Goal: Transaction & Acquisition: Book appointment/travel/reservation

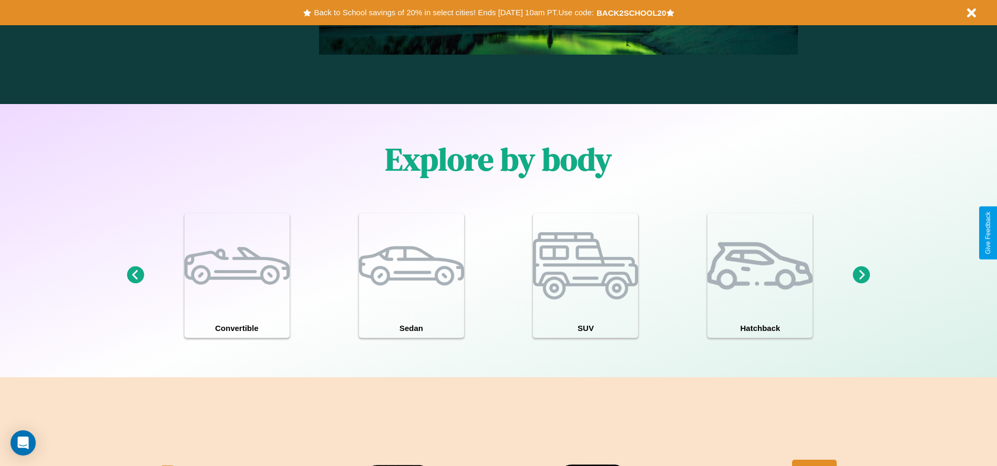
scroll to position [918, 0]
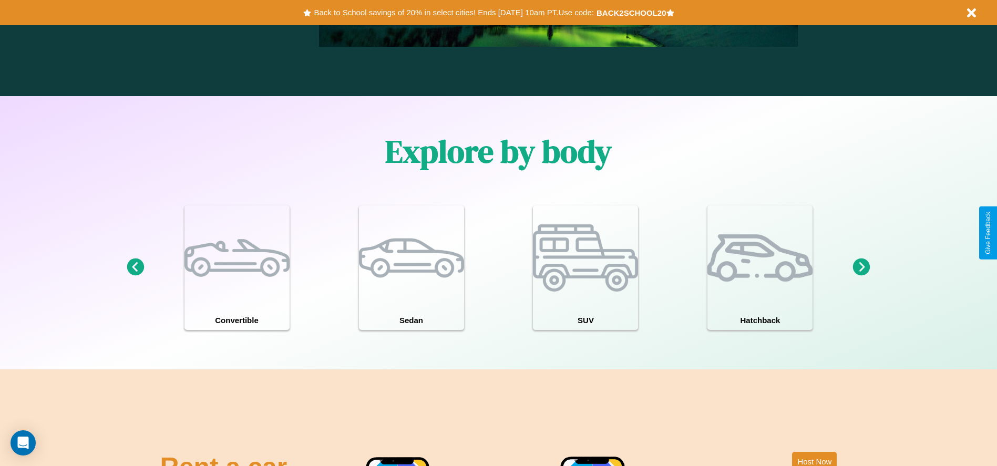
click at [862, 268] on icon at bounding box center [861, 267] width 17 height 17
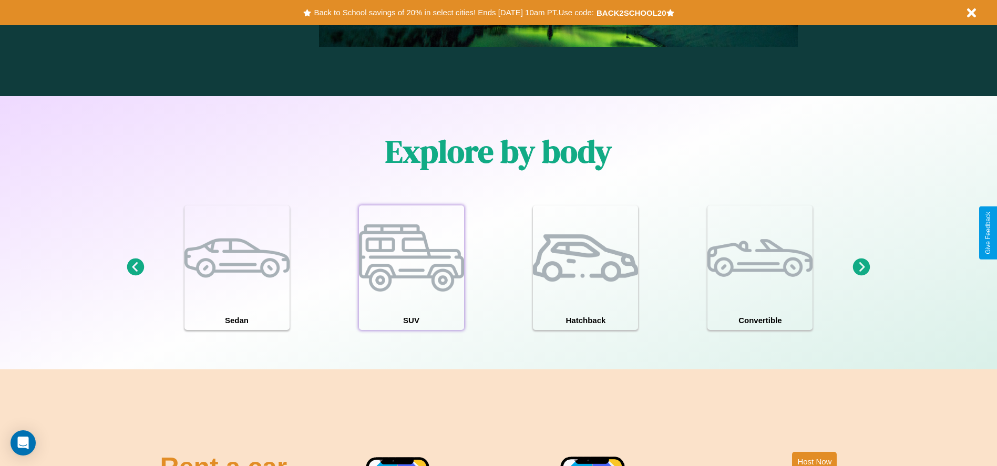
click at [411, 268] on div at bounding box center [411, 258] width 105 height 105
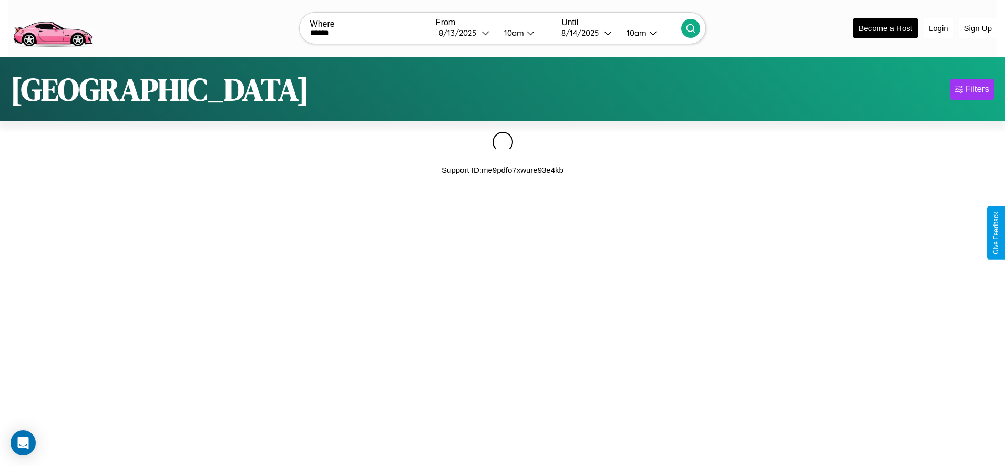
type input "******"
click at [691, 28] on icon at bounding box center [691, 28] width 11 height 11
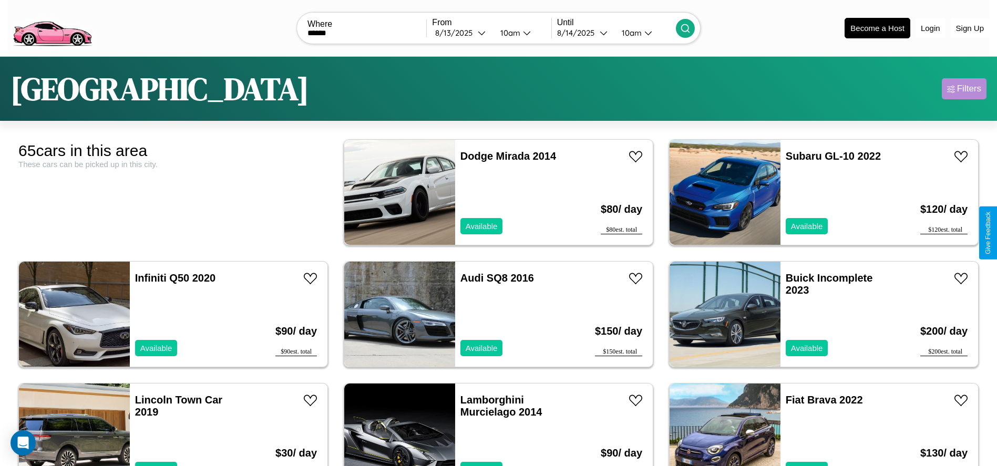
click at [964, 89] on div "Filters" at bounding box center [969, 89] width 24 height 11
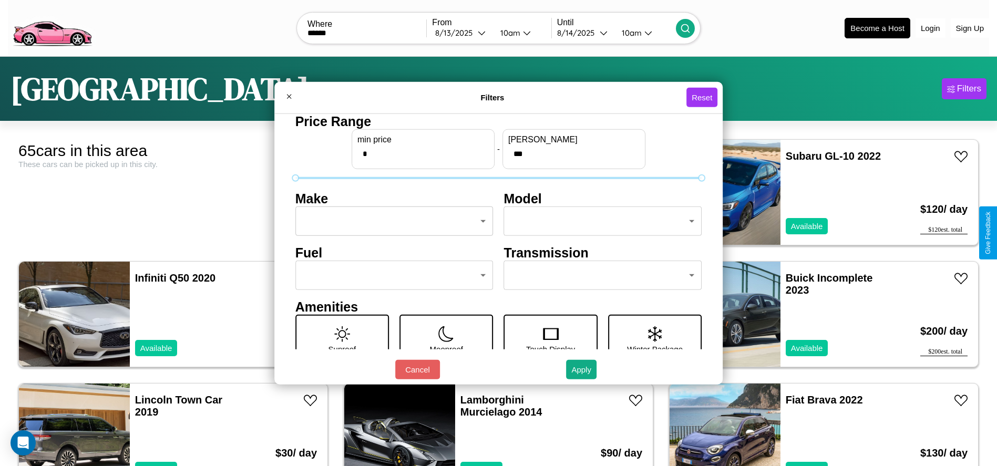
click at [391, 221] on body "CarGo Where ****** From 8 / 13 / 2025 10am Until 8 / 14 / 2025 10am Become a Ho…" at bounding box center [498, 266] width 997 height 532
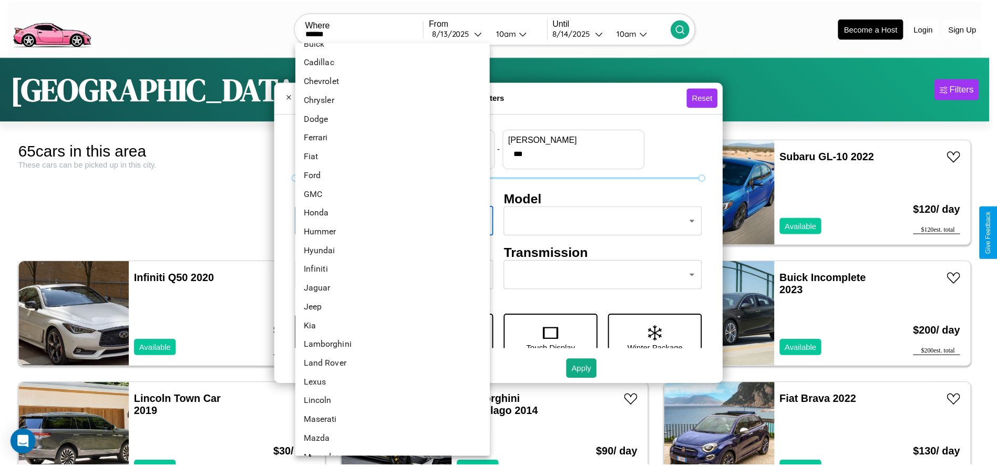
scroll to position [241, 0]
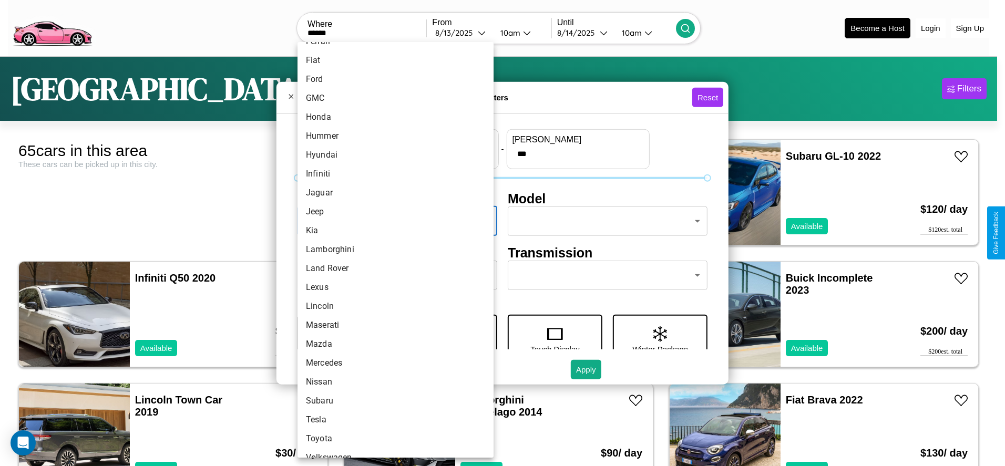
click at [392, 250] on li "Lamborghini" at bounding box center [396, 249] width 196 height 19
type input "**********"
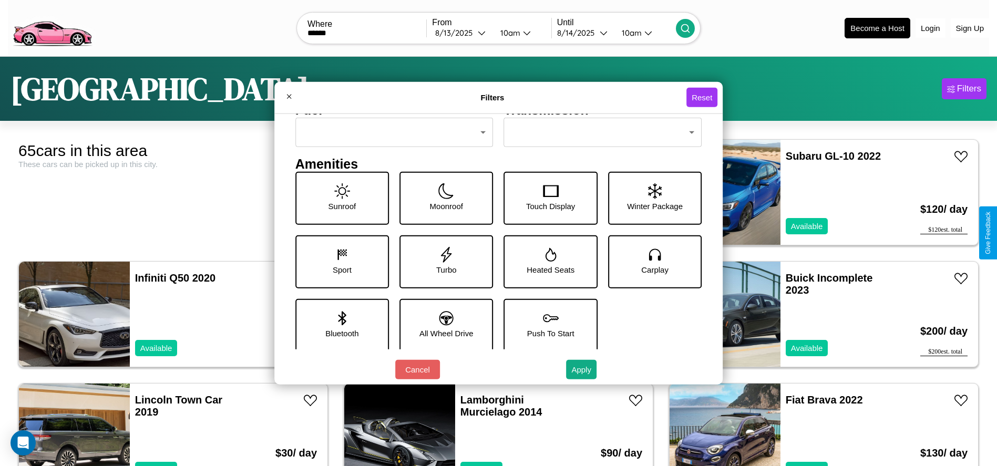
scroll to position [146, 0]
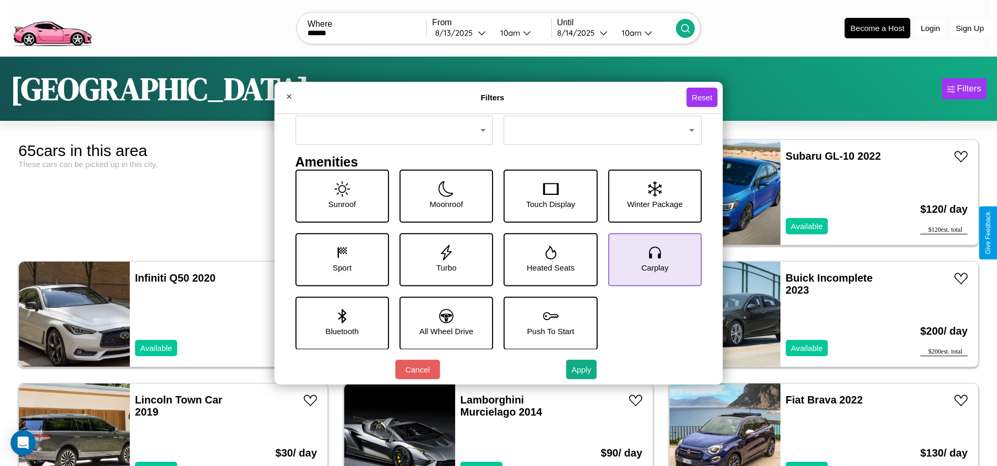
click at [649, 259] on icon at bounding box center [655, 252] width 16 height 16
click at [443, 323] on icon at bounding box center [447, 316] width 14 height 14
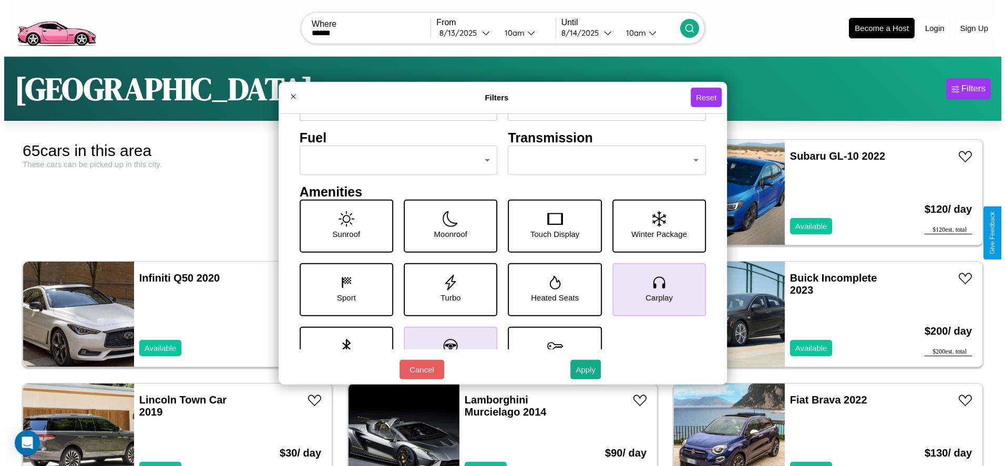
scroll to position [110, 0]
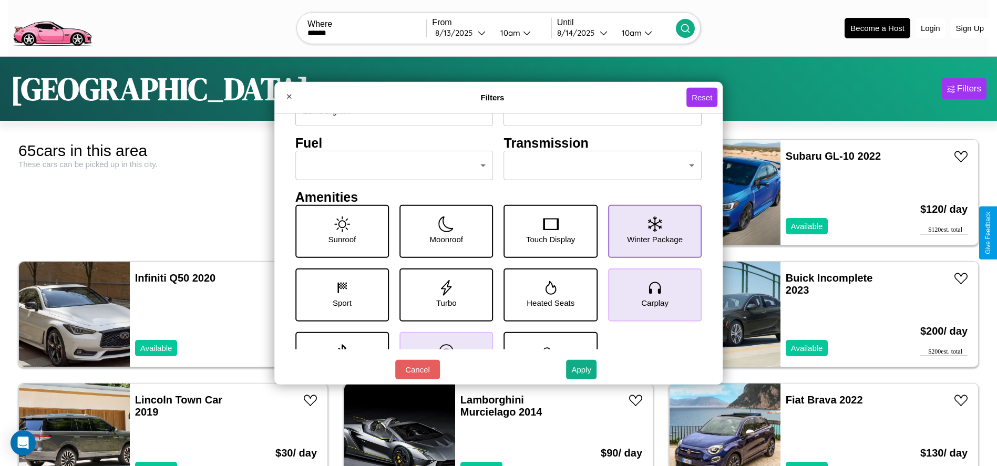
click at [649, 231] on icon at bounding box center [655, 224] width 14 height 16
click at [582, 370] on button "Apply" at bounding box center [581, 369] width 30 height 19
